Goal: Task Accomplishment & Management: Use online tool/utility

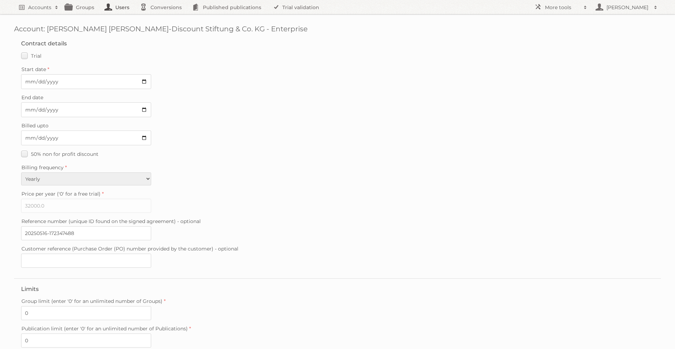
click at [118, 7] on link "Users" at bounding box center [118, 7] width 35 height 14
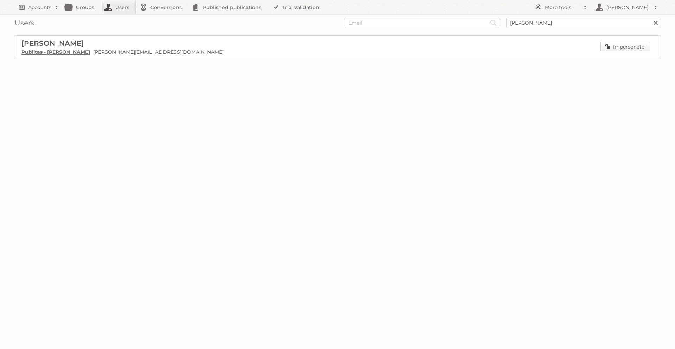
click at [616, 46] on link "Impersonate" at bounding box center [625, 46] width 50 height 9
